Goal: Find specific page/section: Find specific page/section

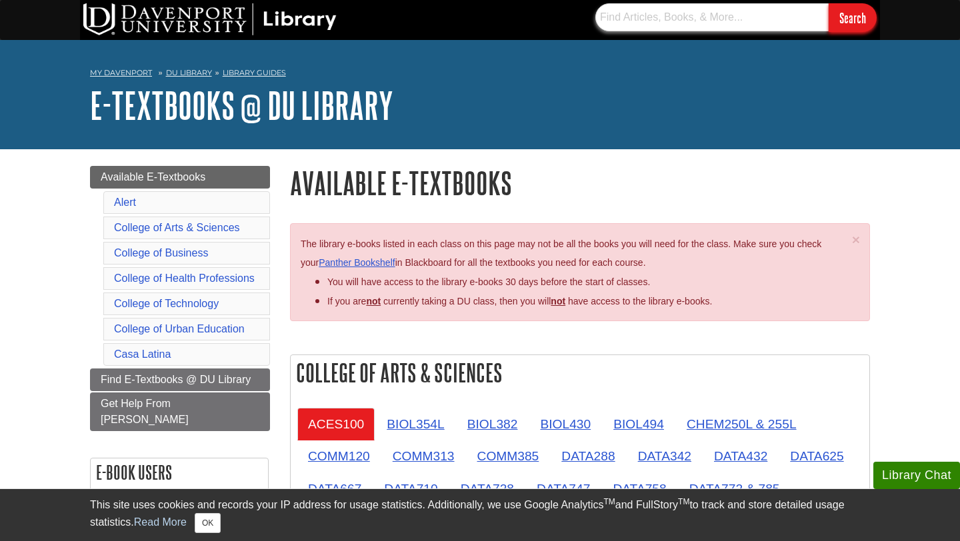
click at [666, 23] on input "text" at bounding box center [711, 17] width 233 height 28
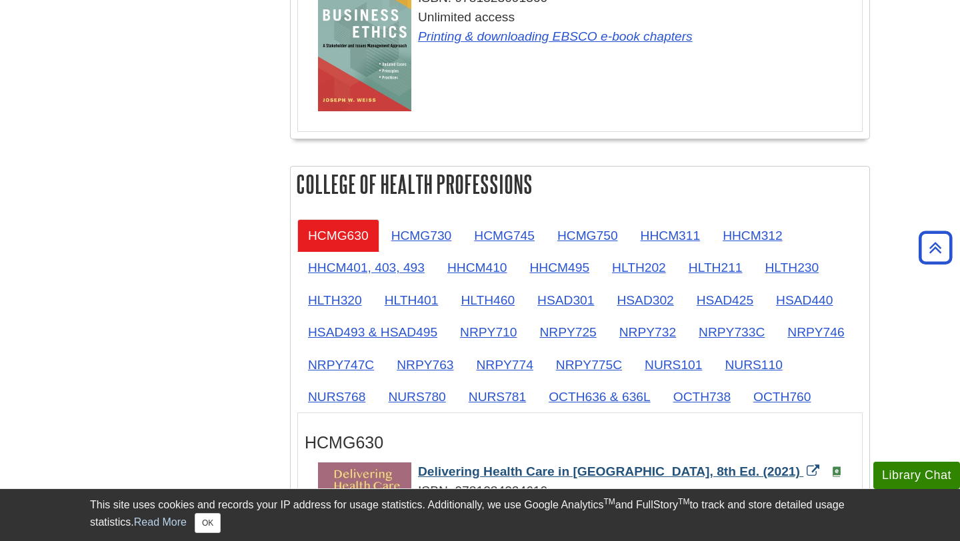
scroll to position [1056, 0]
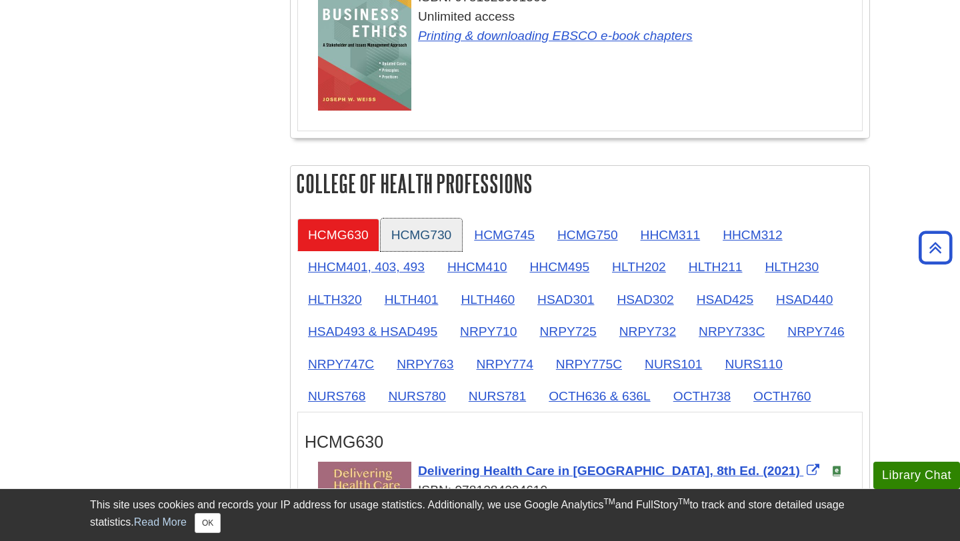
click at [412, 245] on link "HCMG730" at bounding box center [422, 235] width 82 height 33
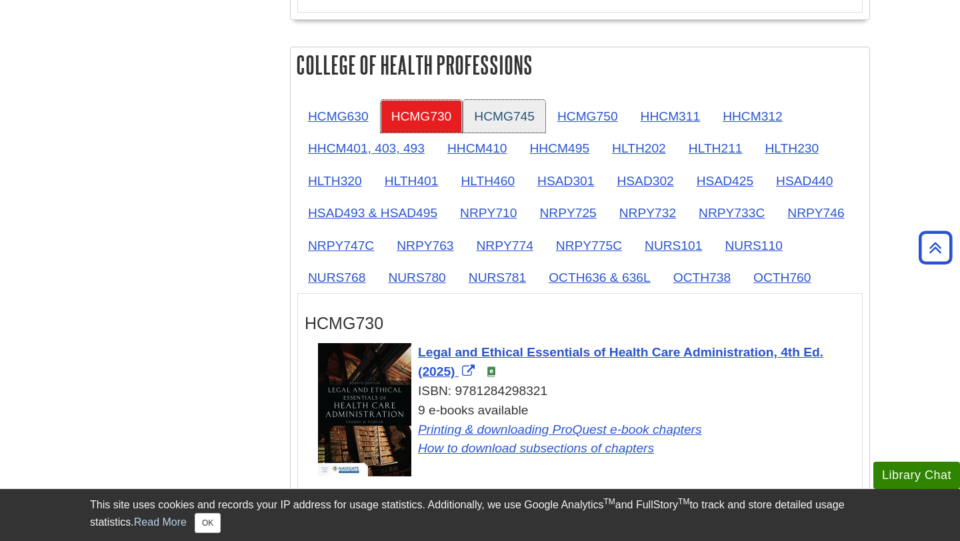
scroll to position [1172, 0]
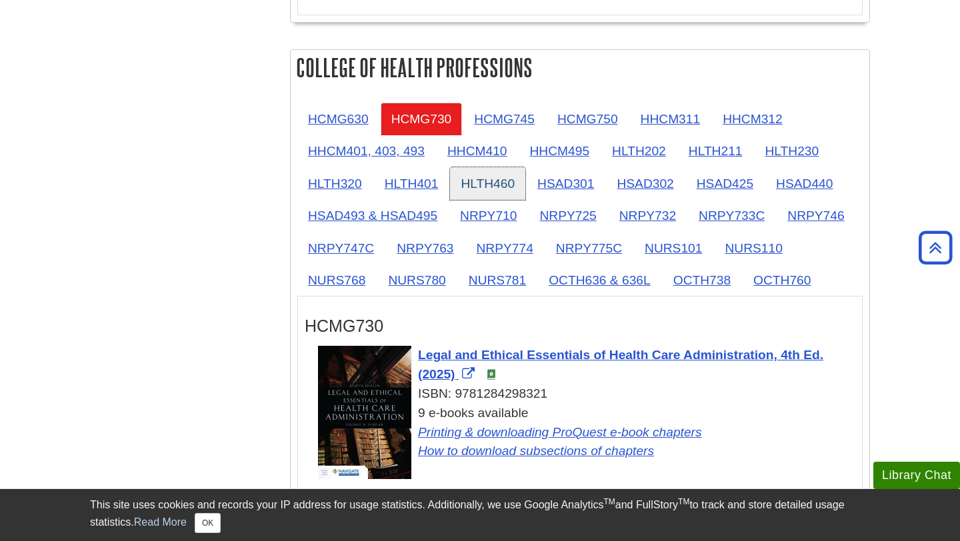
click at [498, 191] on link "HLTH460" at bounding box center [487, 183] width 75 height 33
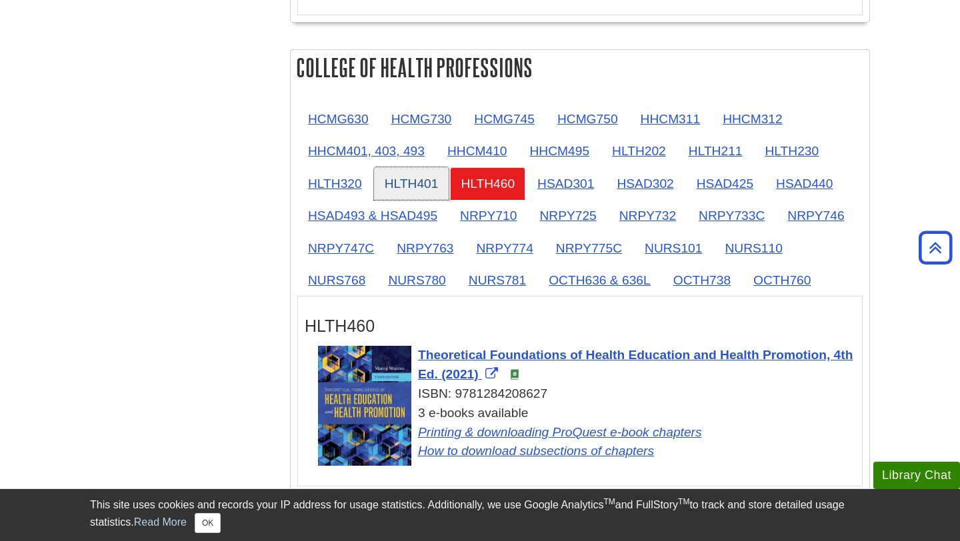
click at [400, 175] on link "HLTH401" at bounding box center [411, 183] width 75 height 33
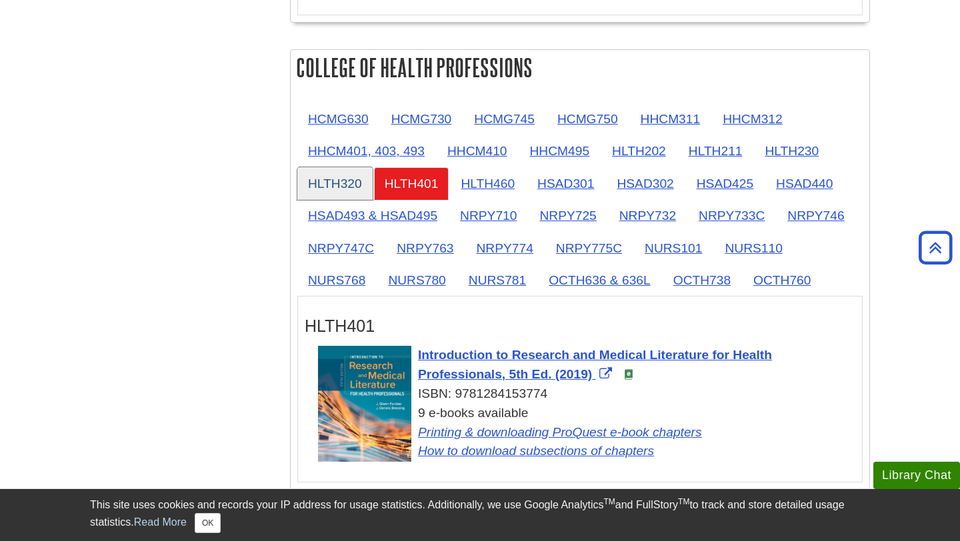
click at [330, 181] on link "HLTH320" at bounding box center [334, 183] width 75 height 33
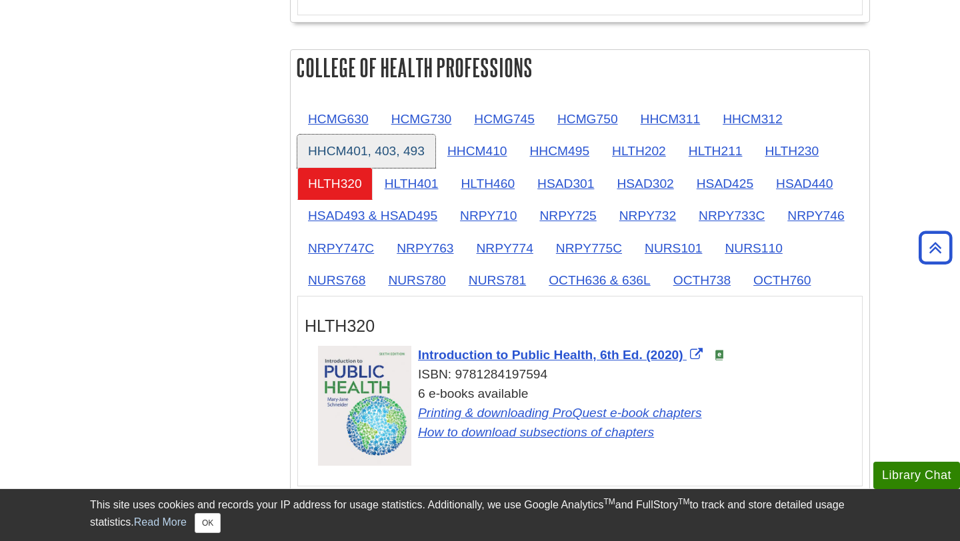
click at [337, 152] on link "HHCM401, 403, 493" at bounding box center [366, 151] width 138 height 33
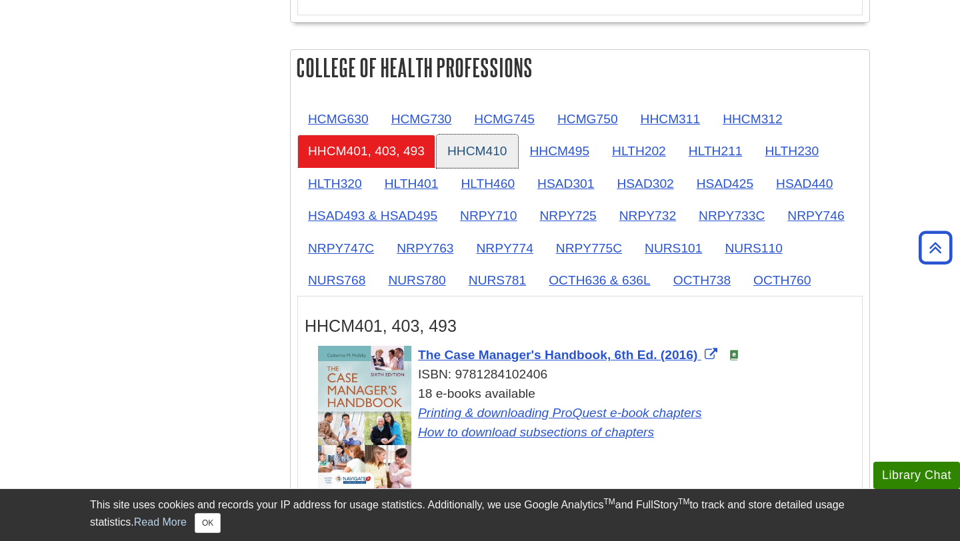
click at [476, 150] on link "HHCM410" at bounding box center [476, 151] width 81 height 33
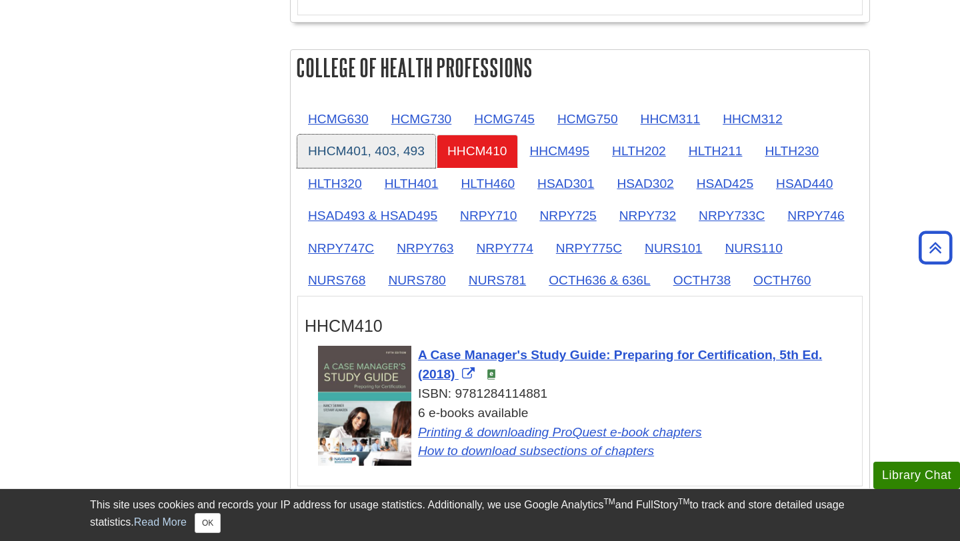
click at [392, 155] on link "HHCM401, 403, 493" at bounding box center [366, 151] width 138 height 33
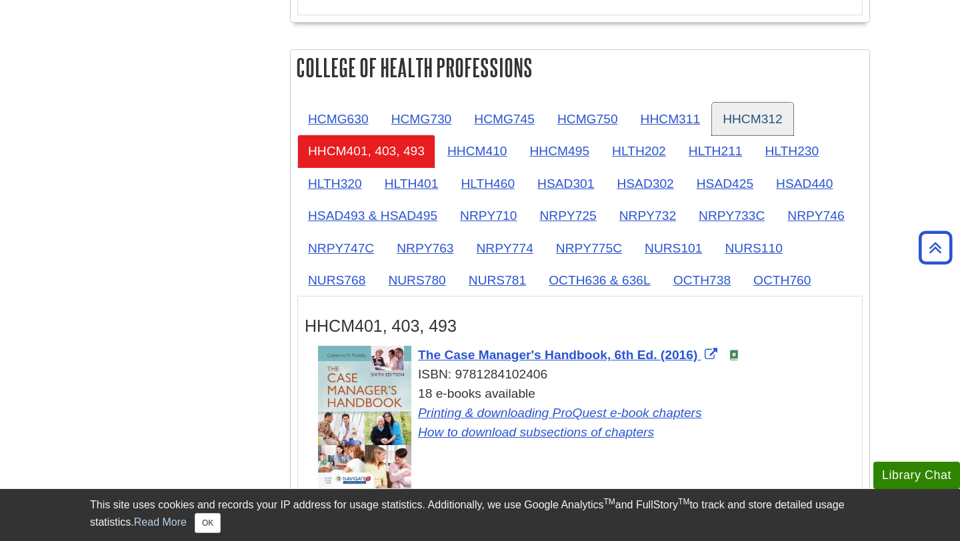
click at [761, 121] on link "HHCM312" at bounding box center [752, 119] width 81 height 33
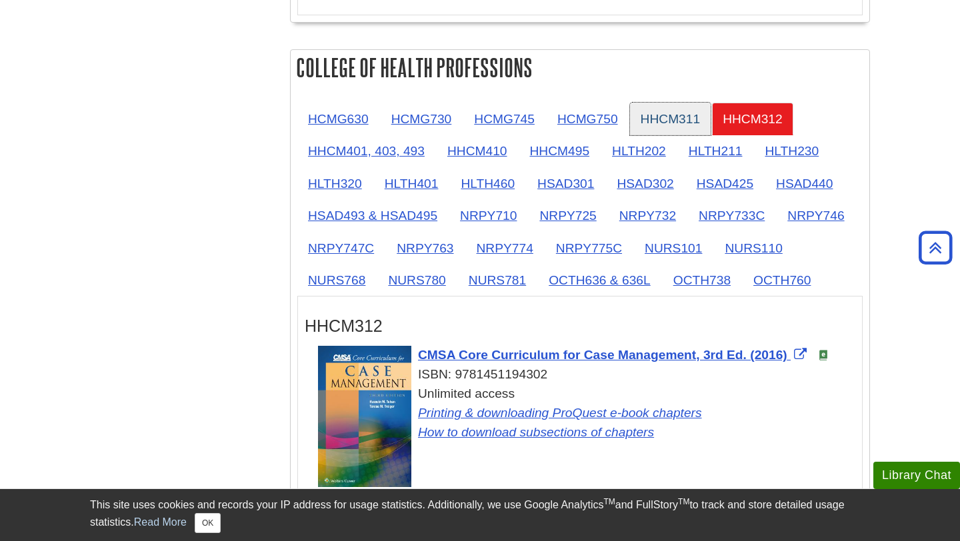
click at [653, 122] on link "HHCM311" at bounding box center [670, 119] width 81 height 33
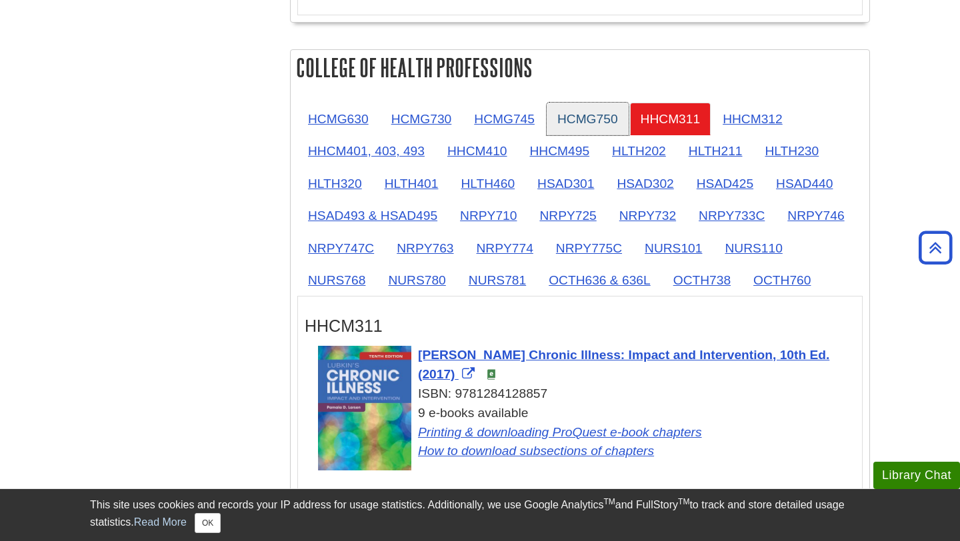
click at [578, 126] on link "HCMG750" at bounding box center [587, 119] width 82 height 33
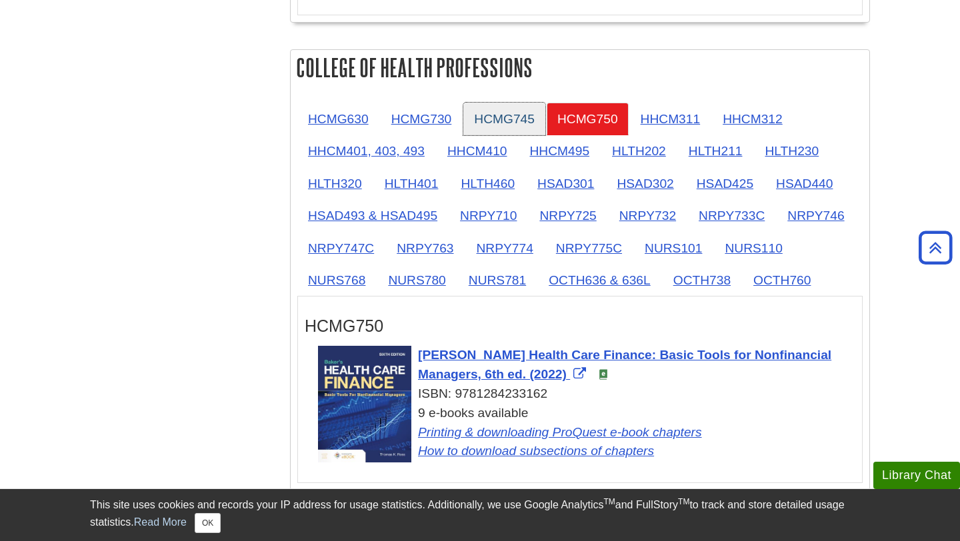
click at [494, 115] on link "HCMG745" at bounding box center [504, 119] width 82 height 33
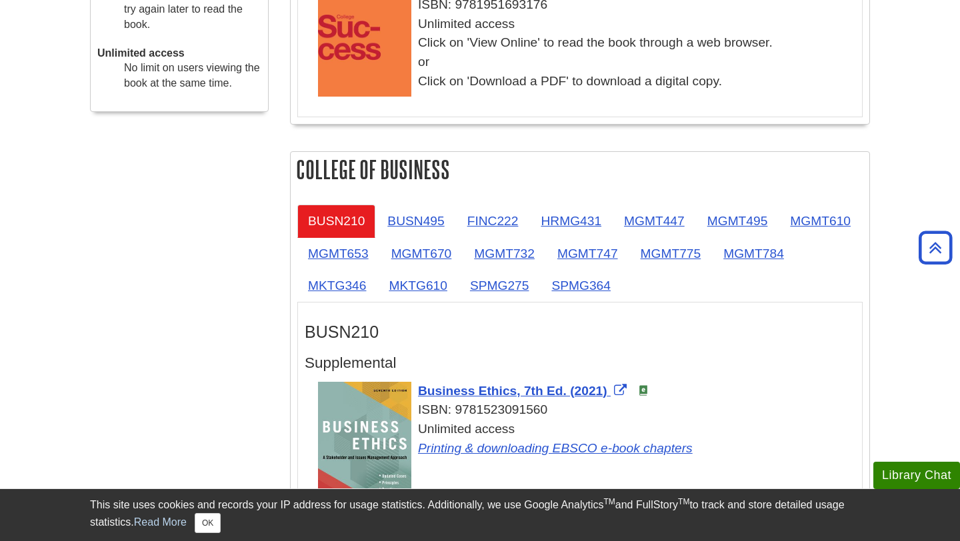
scroll to position [0, 0]
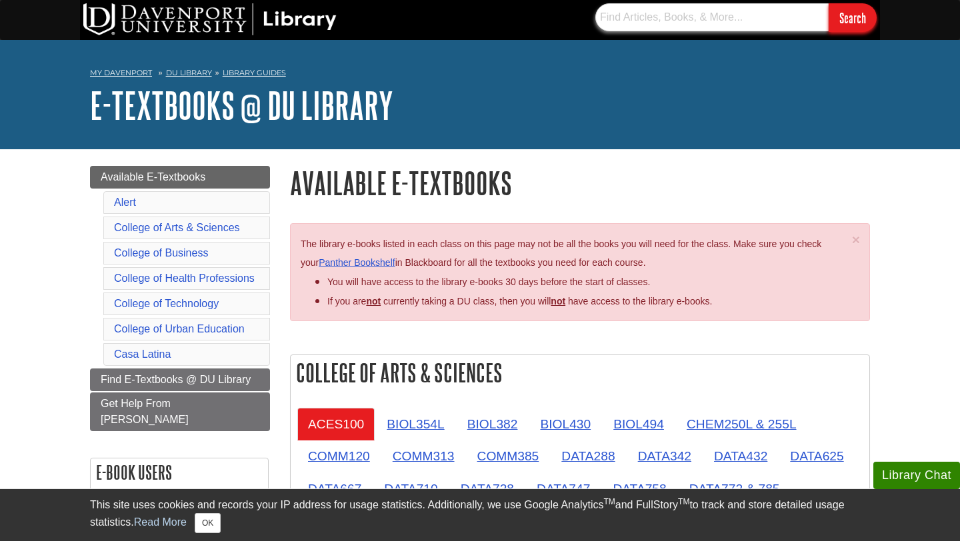
click at [739, 18] on input "text" at bounding box center [711, 17] width 233 height 28
type input "HINT209"
click at [828, 3] on input "Search" at bounding box center [852, 17] width 48 height 29
